Goal: Task Accomplishment & Management: Use online tool/utility

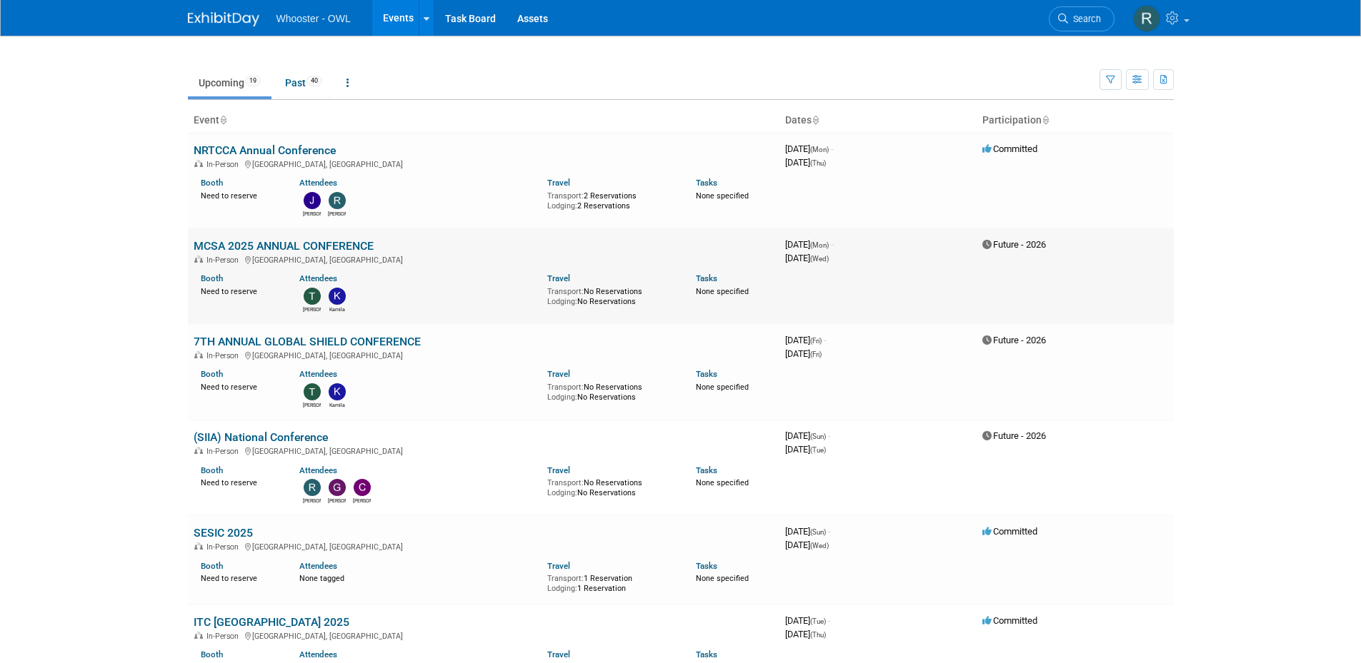
click at [302, 244] on link "MCSA 2025 ANNUAL CONFERENCE" at bounding box center [284, 246] width 180 height 14
drag, startPoint x: 382, startPoint y: 246, endPoint x: 189, endPoint y: 239, distance: 193.7
click at [189, 239] on td "MCSA 2025 ANNUAL CONFERENCE In-Person Dallas, TX Booth Need to reserve Attendee…" at bounding box center [483, 277] width 591 height 96
copy link "MCSA 2025 ANNUAL CONFERENCE"
click at [111, 335] on body "Whooster - OWL Events Recently Viewed Events: NRTCCA Annual Conference Atlanta,…" at bounding box center [680, 331] width 1361 height 663
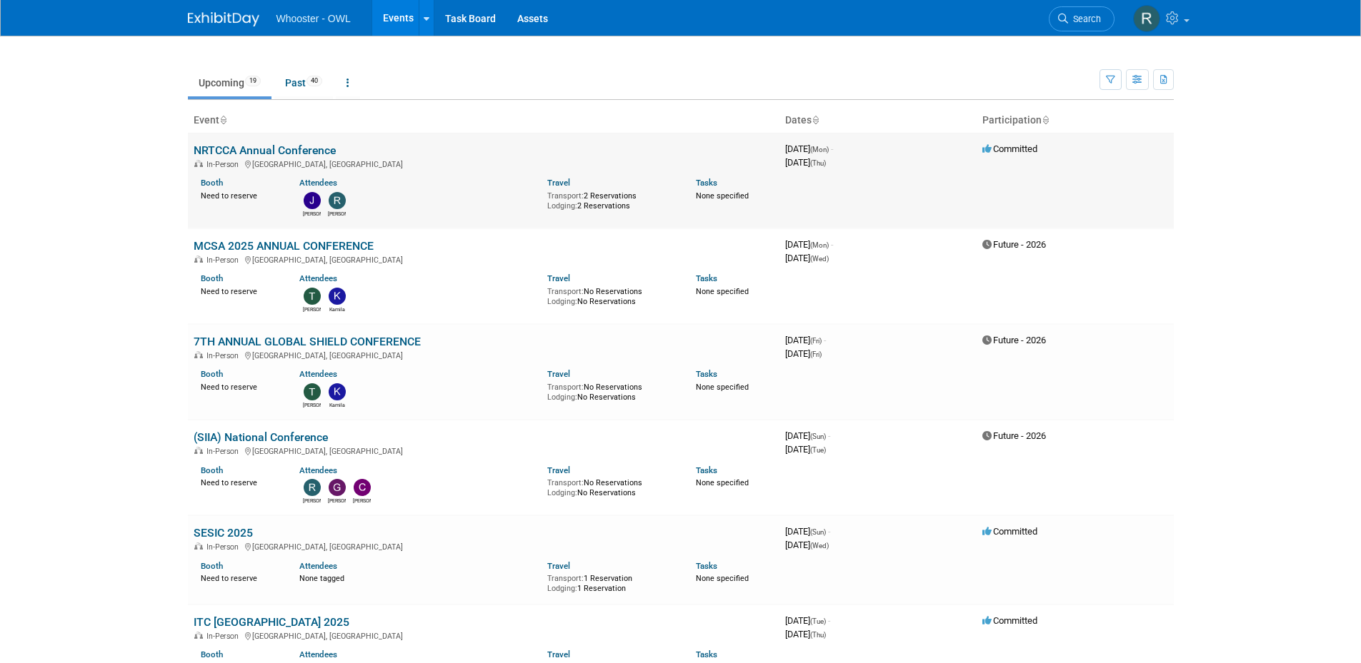
click at [252, 197] on div "Need to reserve" at bounding box center [240, 195] width 78 height 13
click at [276, 149] on link "NRTCCA Annual Conference" at bounding box center [265, 151] width 142 height 14
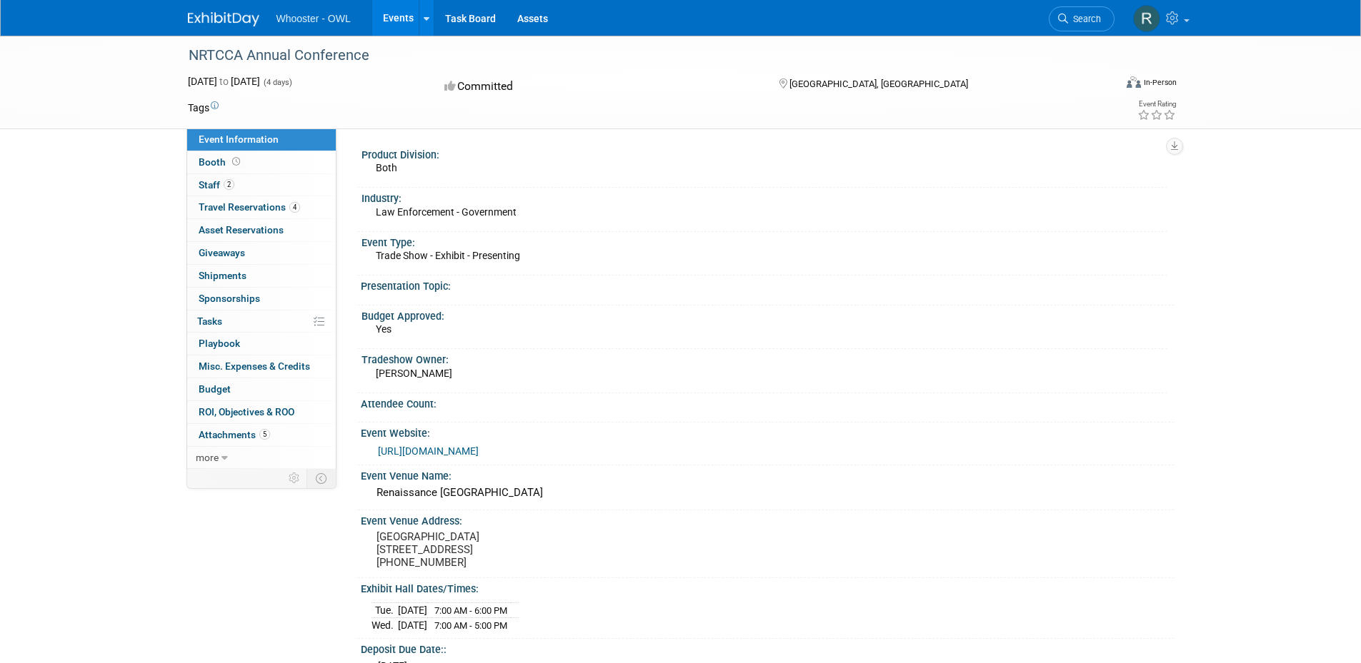
drag, startPoint x: 654, startPoint y: 492, endPoint x: 389, endPoint y: 498, distance: 265.7
click at [389, 498] on div "Renaissance Atlanta Waverly Hotel & Convention Center" at bounding box center [766, 493] width 791 height 22
drag, startPoint x: 470, startPoint y: 568, endPoint x: 376, endPoint y: 546, distance: 96.3
click at [376, 546] on pre "Renaissance Atlanta Waverly Hotel & Convention Center 2450 Galleria Pkwy Atlant…" at bounding box center [529, 550] width 307 height 39
drag, startPoint x: 461, startPoint y: 573, endPoint x: 376, endPoint y: 558, distance: 86.9
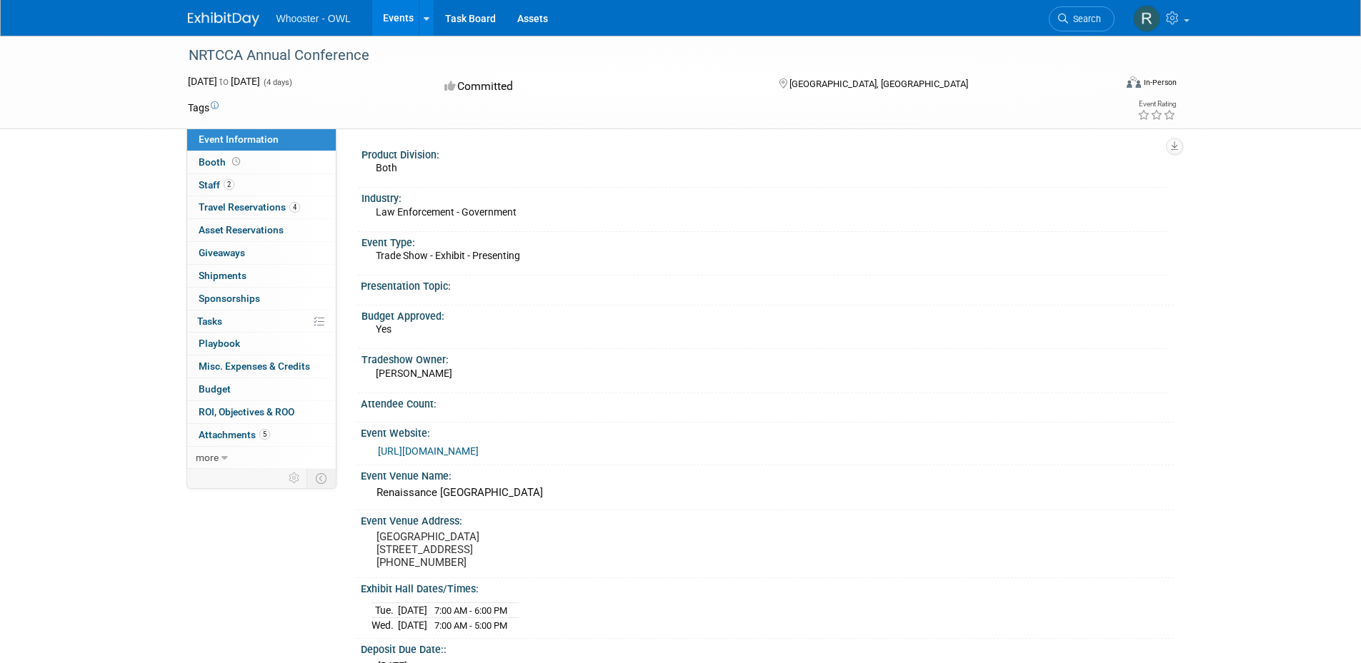
click at [376, 558] on pre "Renaissance Atlanta Waverly Hotel & Convention Center 2450 Galleria Pkwy Atlant…" at bounding box center [529, 550] width 307 height 39
drag, startPoint x: 390, startPoint y: 562, endPoint x: 499, endPoint y: 579, distance: 110.6
click at [499, 569] on pre "Renaissance Atlanta Waverly Hotel & Convention Center 2450 Galleria Pkwy Atlant…" at bounding box center [529, 550] width 307 height 39
drag, startPoint x: 472, startPoint y: 574, endPoint x: 377, endPoint y: 537, distance: 102.0
click at [377, 537] on pre "Renaissance Atlanta Waverly Hotel & Convention Center 2450 Galleria Pkwy Atlant…" at bounding box center [529, 550] width 307 height 39
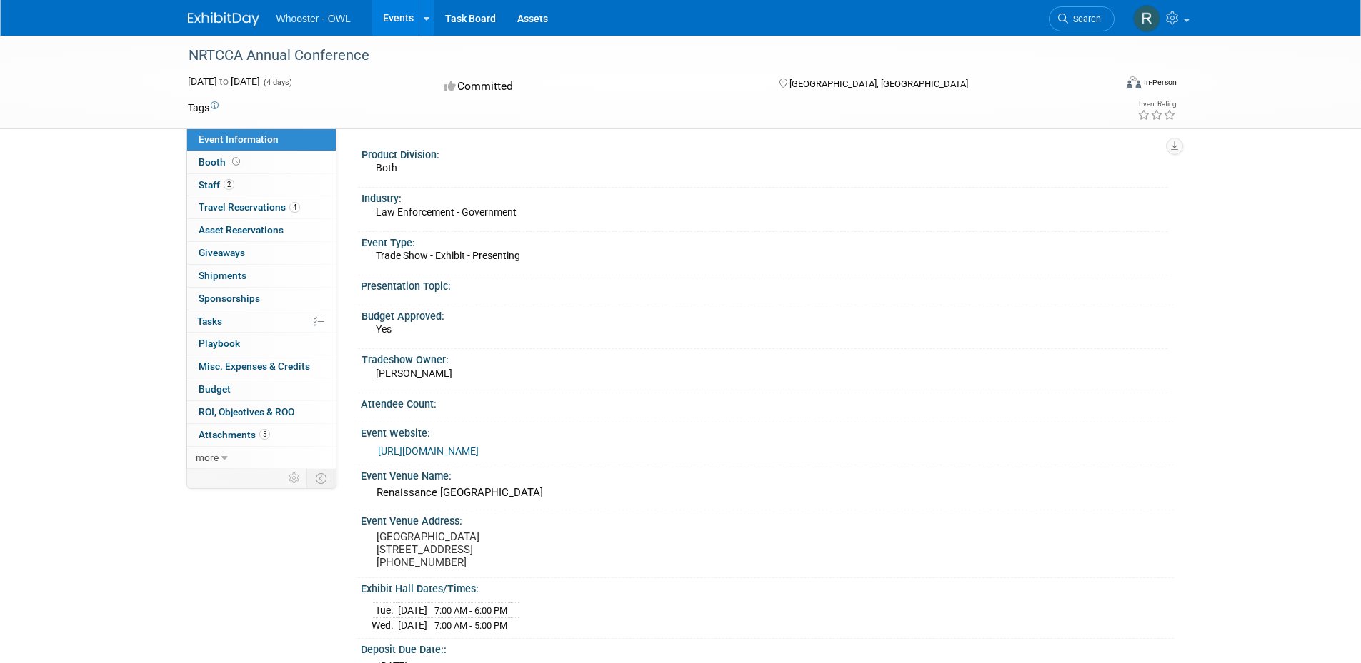
copy pre "Renaissance Atlanta Waverly Hotel & Convention Center 2450 Galleria Pkwy Atlant…"
click at [251, 207] on span "Travel Reservations 4" at bounding box center [249, 206] width 101 height 11
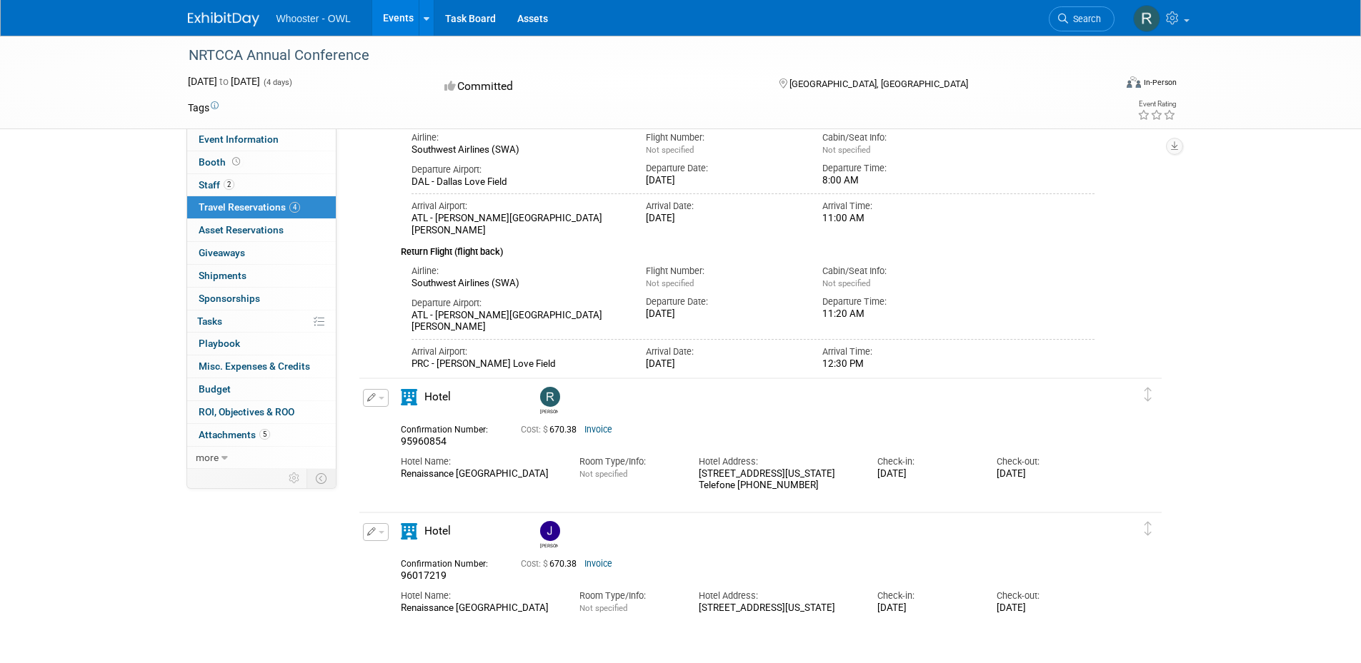
scroll to position [617, 0]
